Goal: Information Seeking & Learning: Compare options

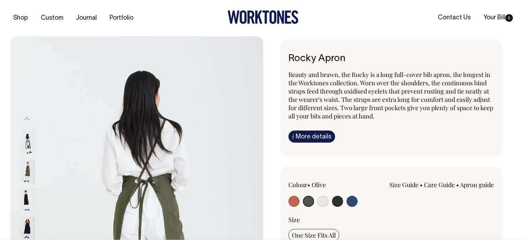
select select "Olive"
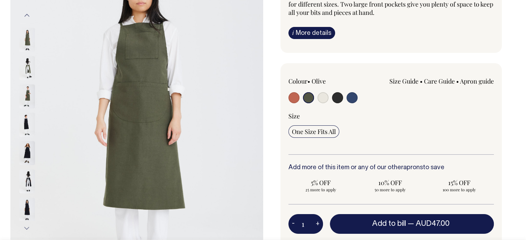
scroll to position [104, 0]
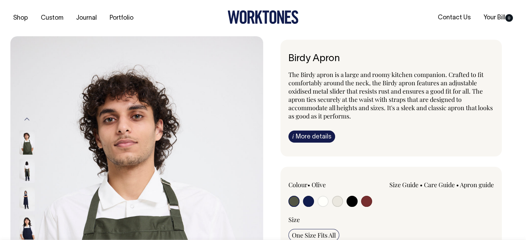
click at [341, 202] on input "radio" at bounding box center [337, 201] width 11 height 11
radio input "true"
select select "Natural"
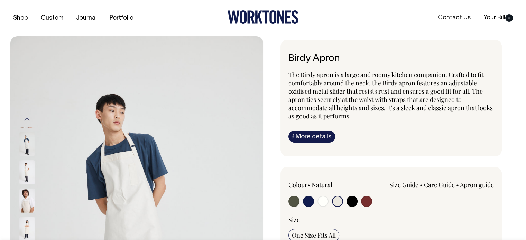
click at [357, 202] on div at bounding box center [330, 202] width 82 height 13
click at [354, 203] on input "radio" at bounding box center [352, 201] width 11 height 11
radio input "true"
select select "Black"
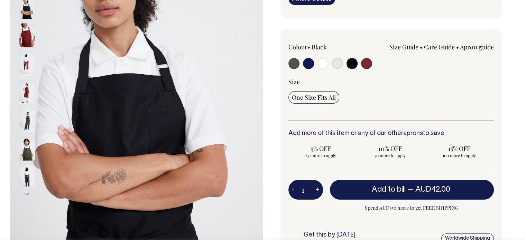
scroll to position [138, 0]
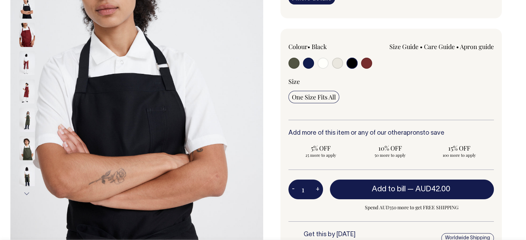
click at [22, 33] on img at bounding box center [27, 35] width 16 height 24
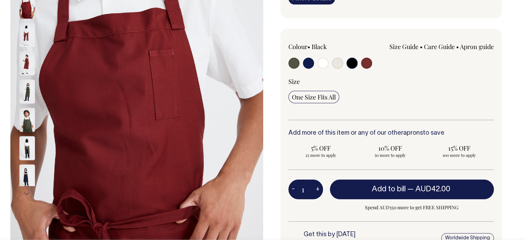
click at [31, 95] on img at bounding box center [27, 92] width 16 height 24
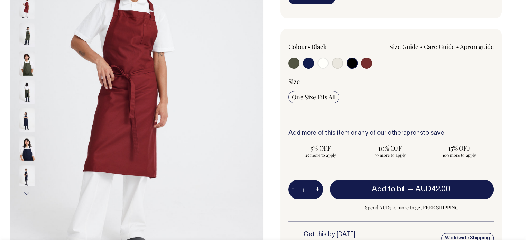
drag, startPoint x: 26, startPoint y: 48, endPoint x: 28, endPoint y: 52, distance: 4.3
click at [28, 52] on img at bounding box center [27, 64] width 16 height 24
click at [27, 66] on img at bounding box center [27, 64] width 16 height 24
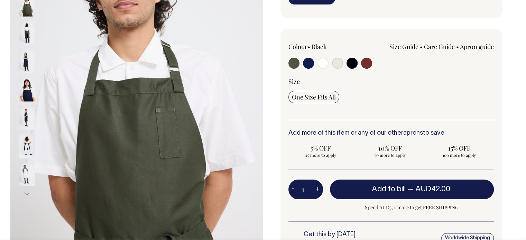
click at [308, 62] on input "radio" at bounding box center [308, 63] width 11 height 11
radio input "true"
select select "Dark Navy"
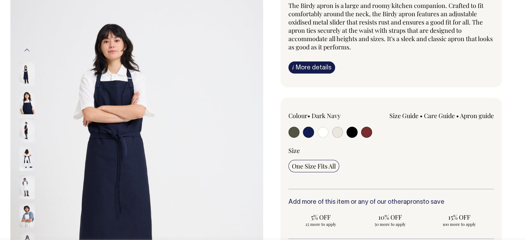
scroll to position [69, 0]
